Goal: Task Accomplishment & Management: Manage account settings

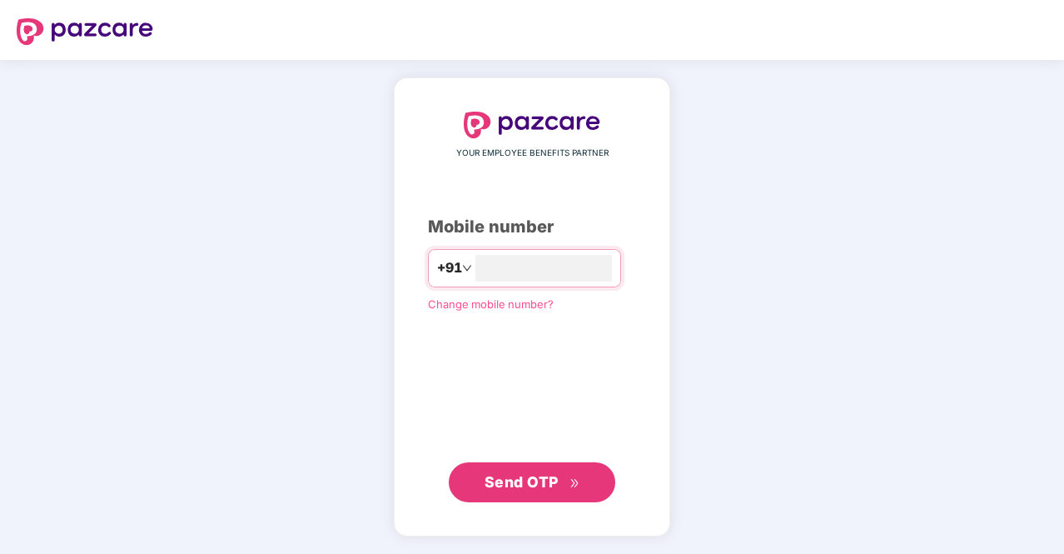
type input "**********"
click at [504, 489] on span "Send OTP" at bounding box center [522, 480] width 74 height 17
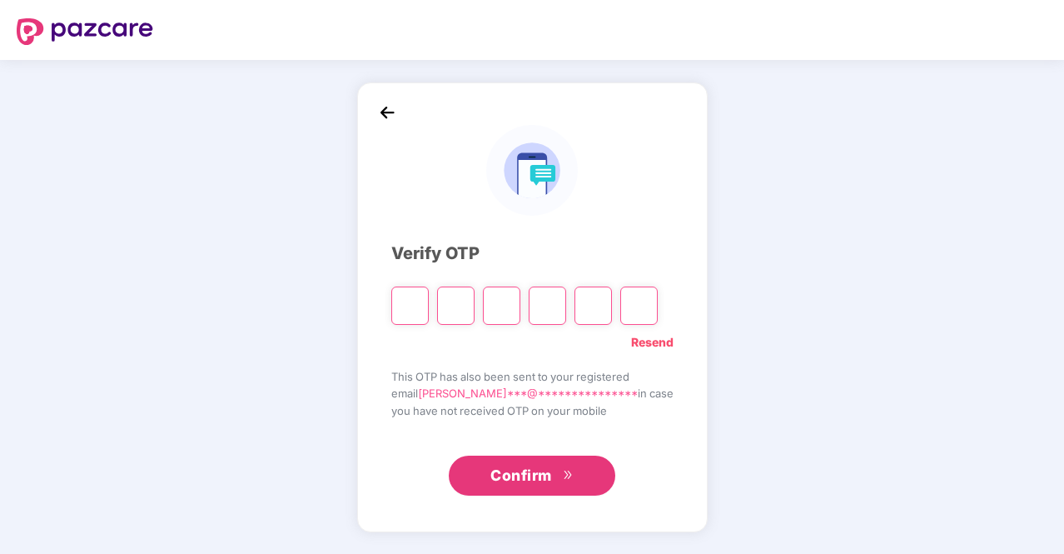
type input "*"
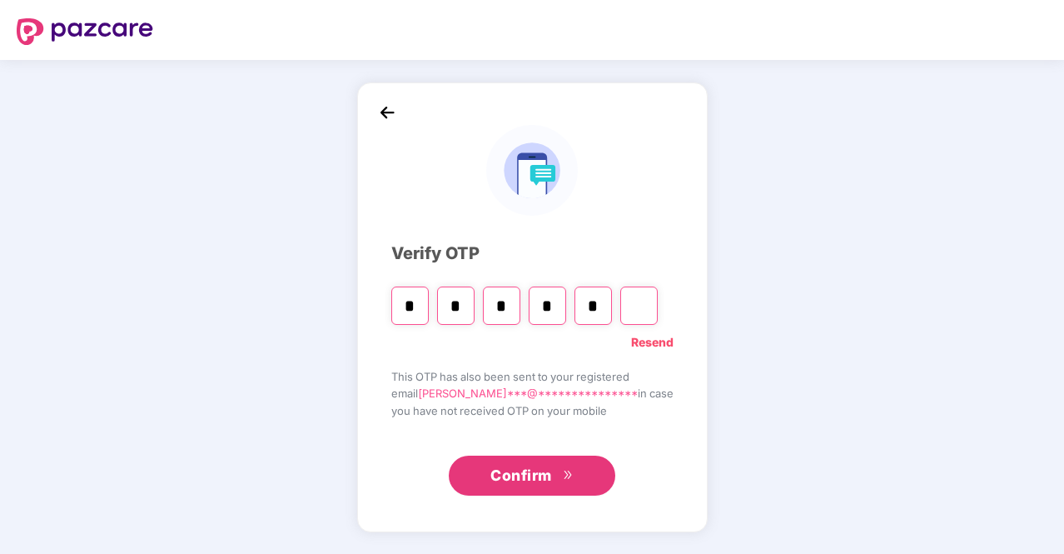
type input "*"
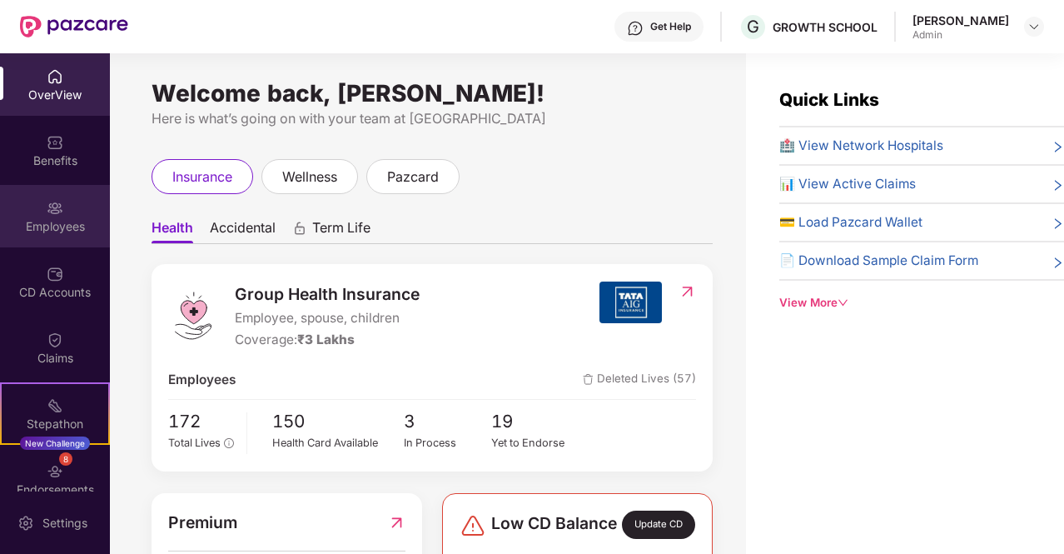
click at [51, 224] on div "Employees" at bounding box center [55, 226] width 110 height 17
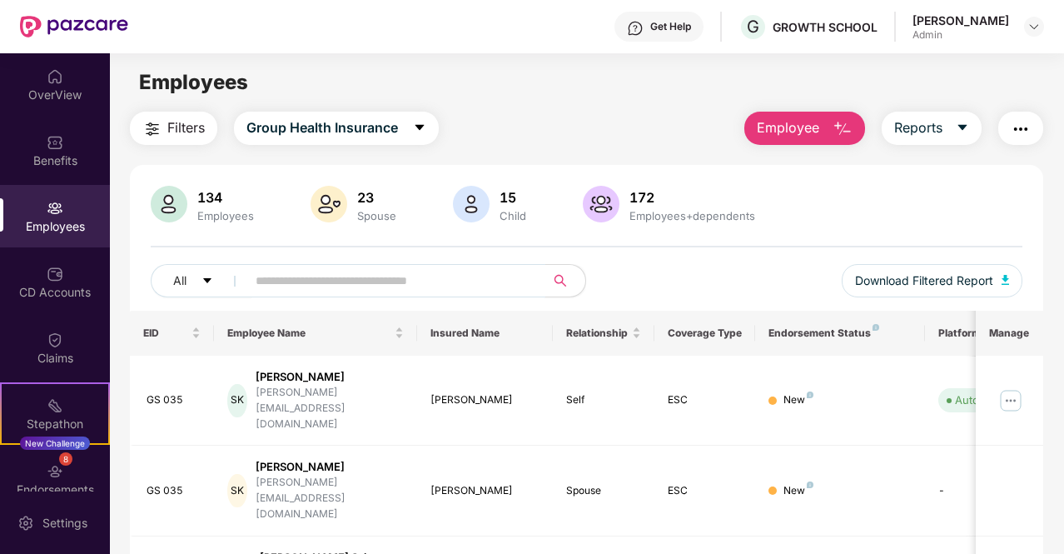
click at [400, 279] on input "text" at bounding box center [389, 280] width 267 height 25
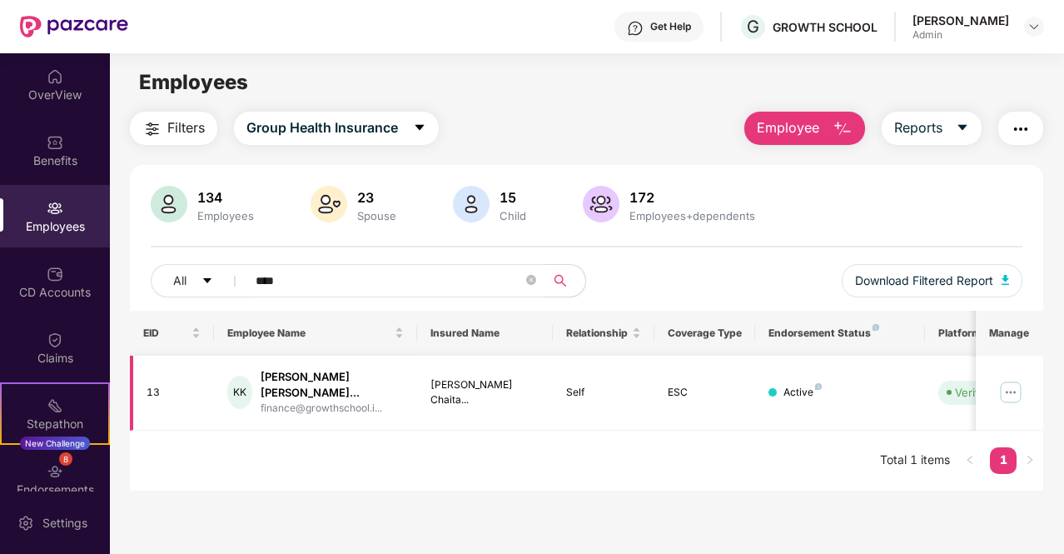
type input "****"
click at [1013, 388] on img at bounding box center [1010, 392] width 27 height 27
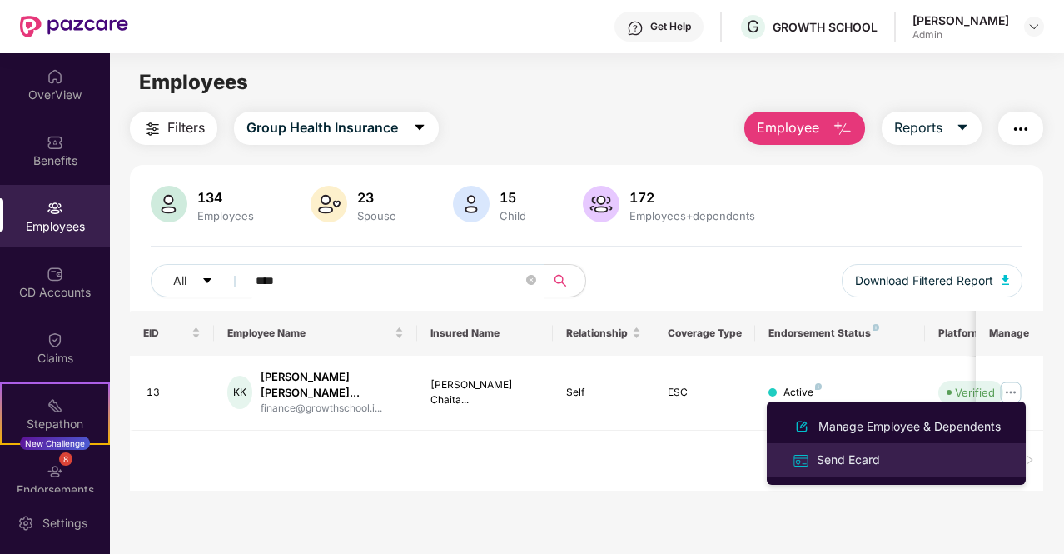
click at [900, 452] on div "Send Ecard" at bounding box center [896, 459] width 216 height 19
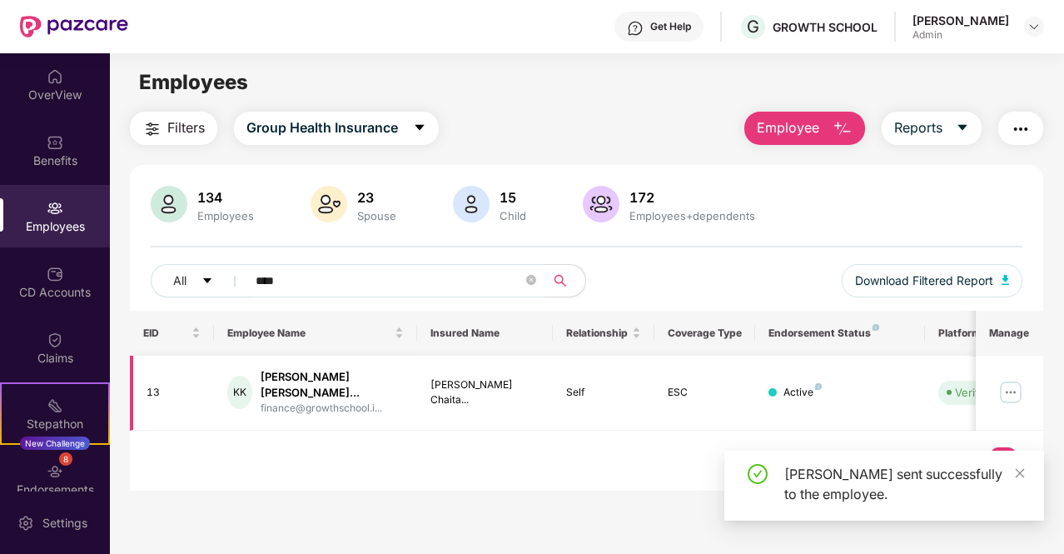
click at [1010, 382] on img at bounding box center [1010, 392] width 27 height 27
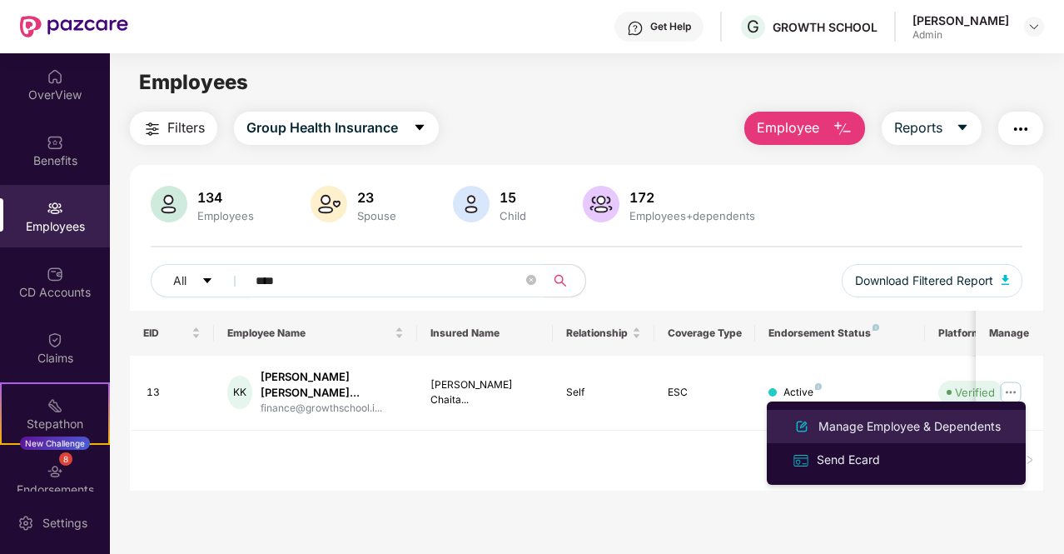
click at [928, 430] on div "Manage Employee & Dependents" at bounding box center [909, 426] width 189 height 18
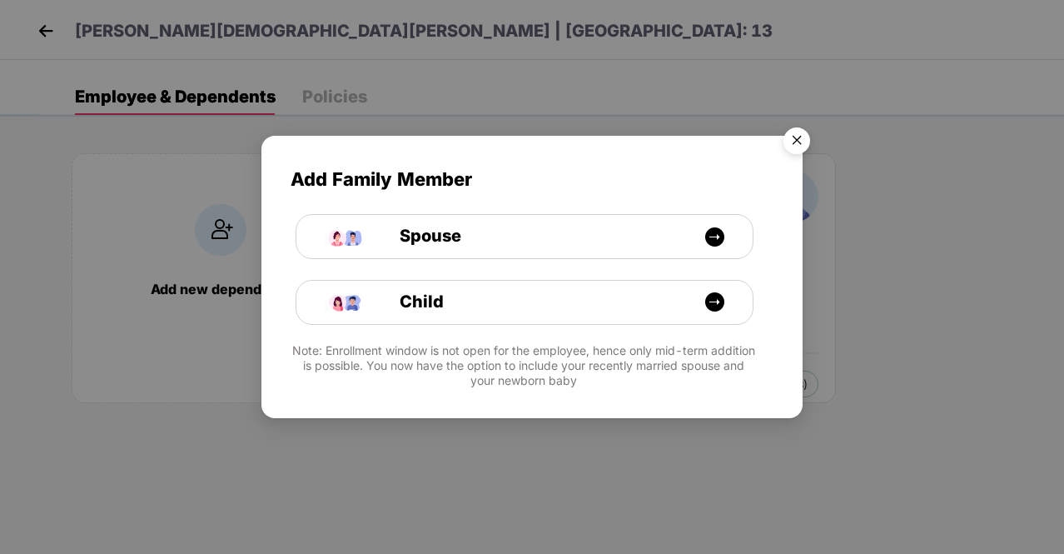
click at [802, 144] on img "Close" at bounding box center [796, 143] width 47 height 47
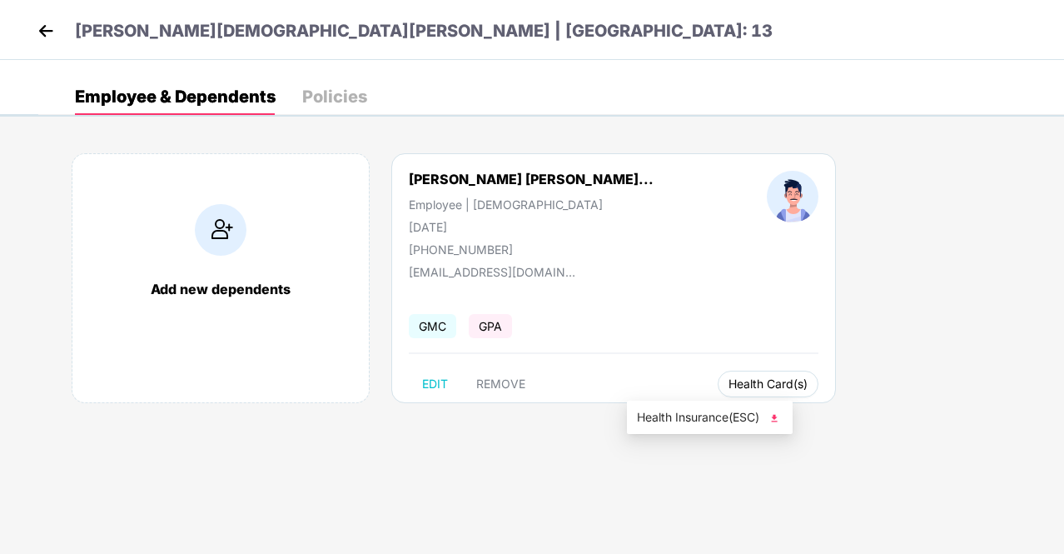
click at [729, 384] on span "Health Card(s)" at bounding box center [768, 384] width 79 height 8
click at [772, 413] on img at bounding box center [774, 418] width 17 height 17
